Goal: Find specific page/section: Find specific page/section

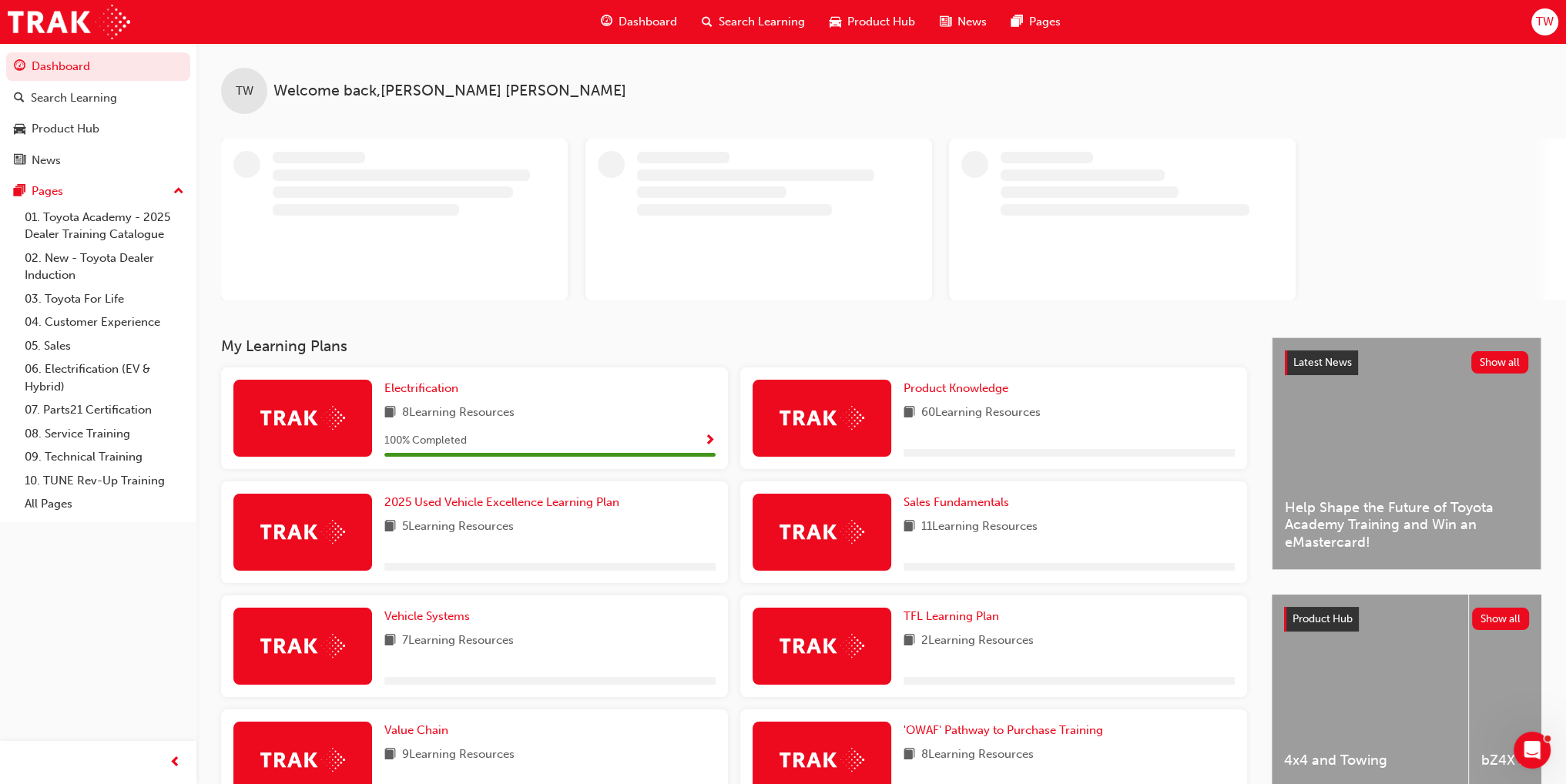
click at [879, 15] on span "Product Hub" at bounding box center [881, 22] width 68 height 18
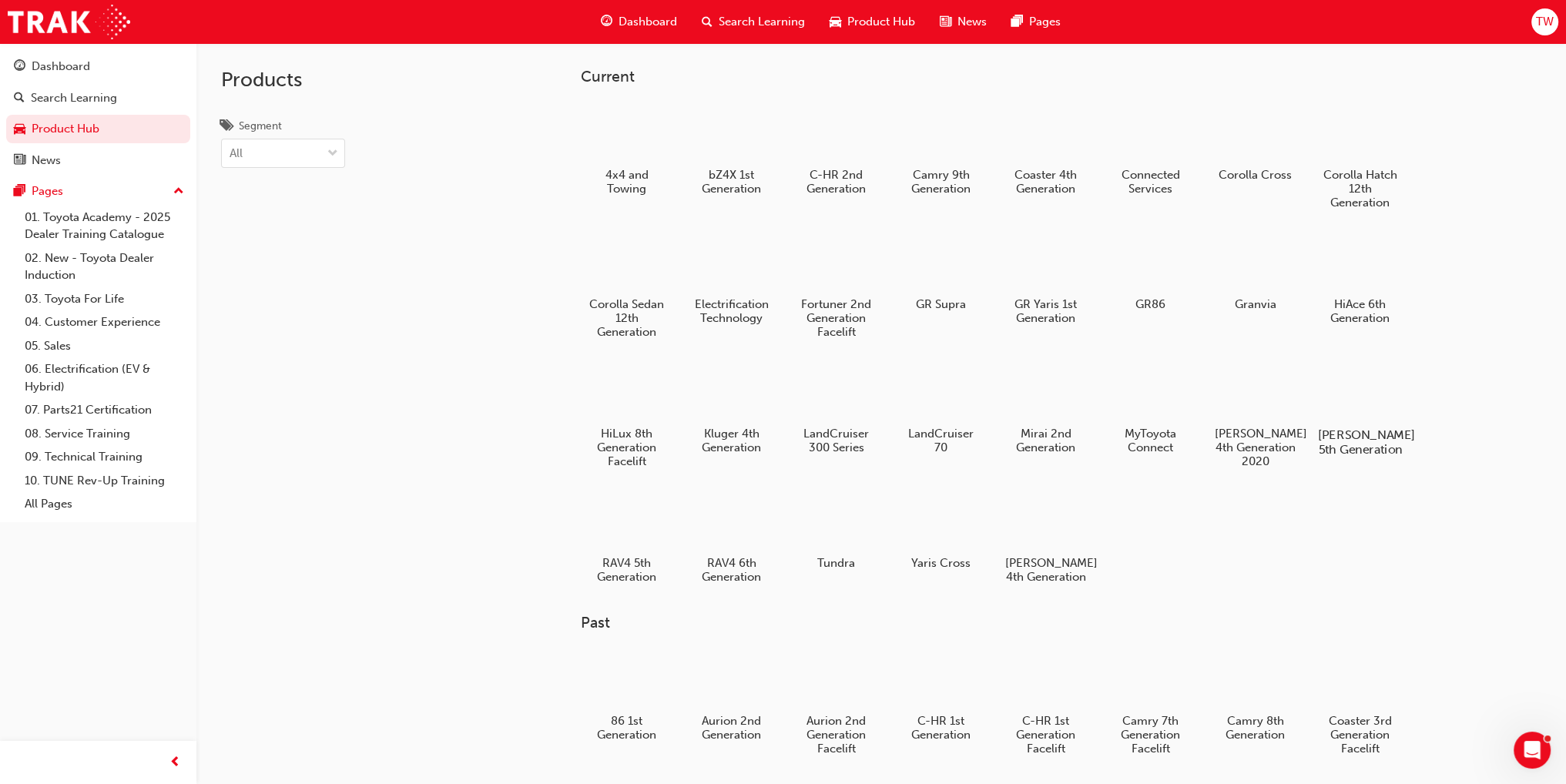
click at [1336, 390] on div at bounding box center [1359, 390] width 86 height 61
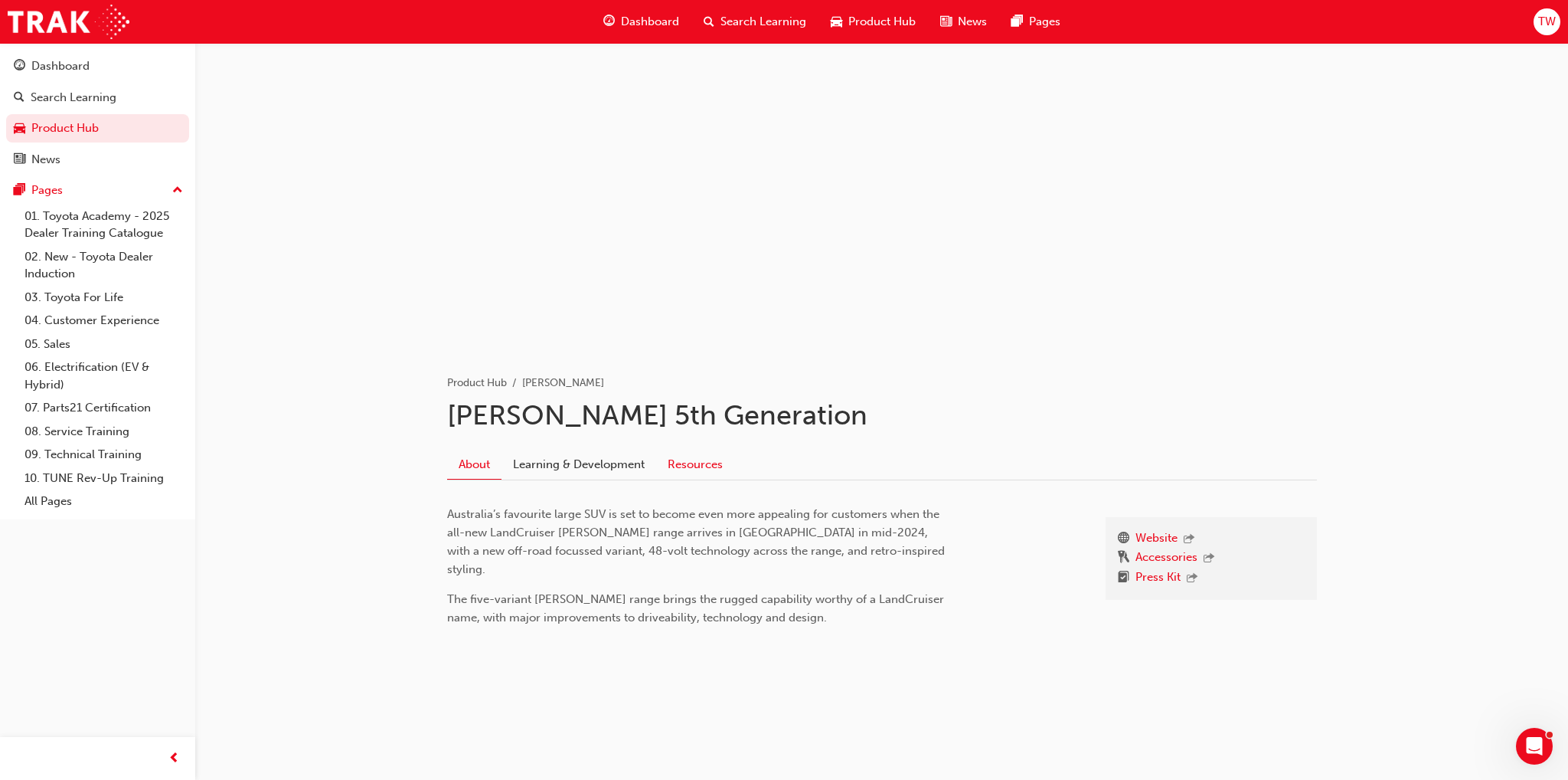
click at [712, 470] on link "Resources" at bounding box center [695, 464] width 78 height 29
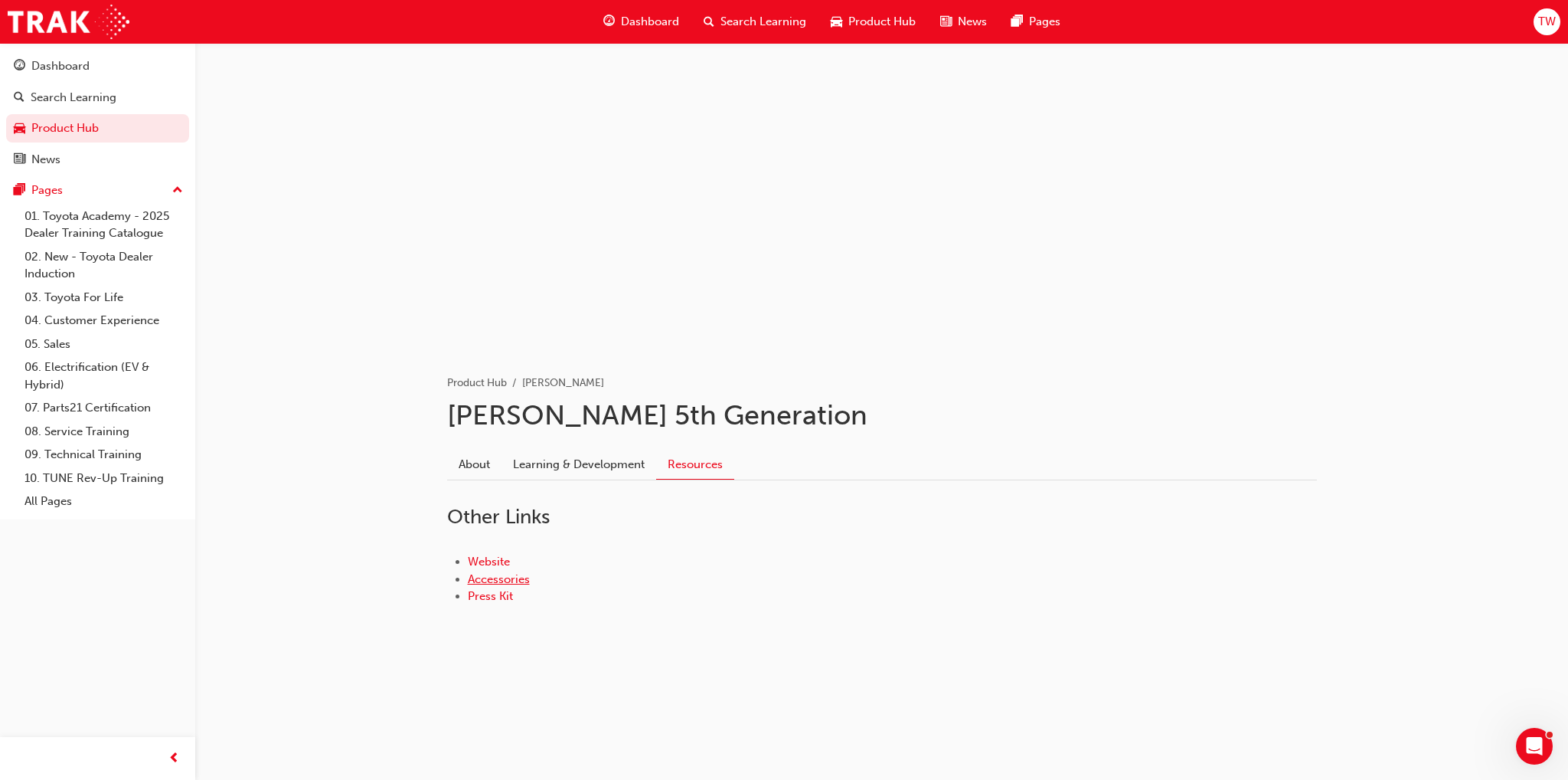
click at [513, 580] on link "Accessories" at bounding box center [499, 578] width 62 height 14
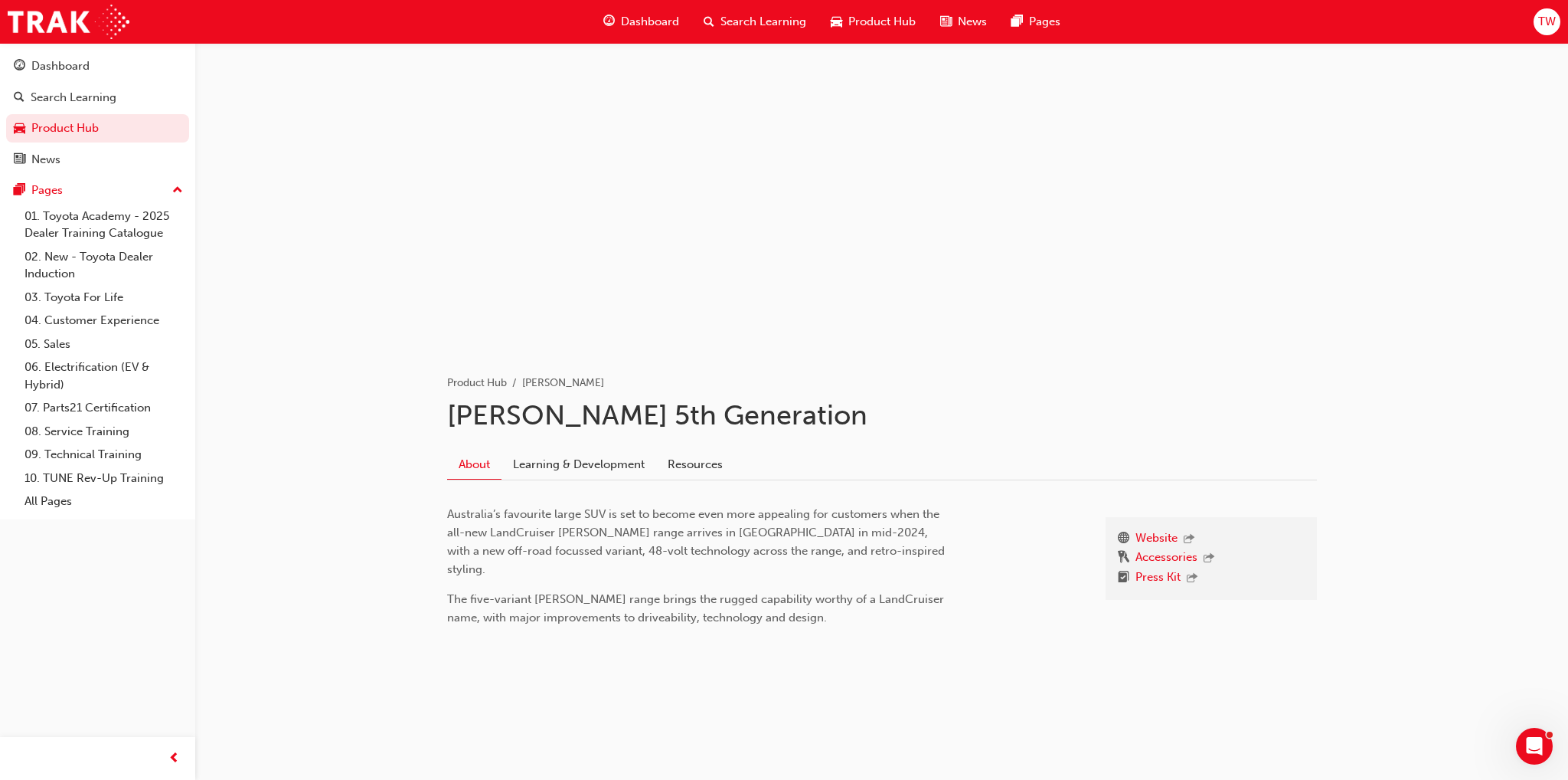
click at [922, 436] on div "Product Hub [PERSON_NAME] [PERSON_NAME] 5th Generation About Learning & Develop…" at bounding box center [881, 531] width 918 height 362
